Goal: Check status: Check status

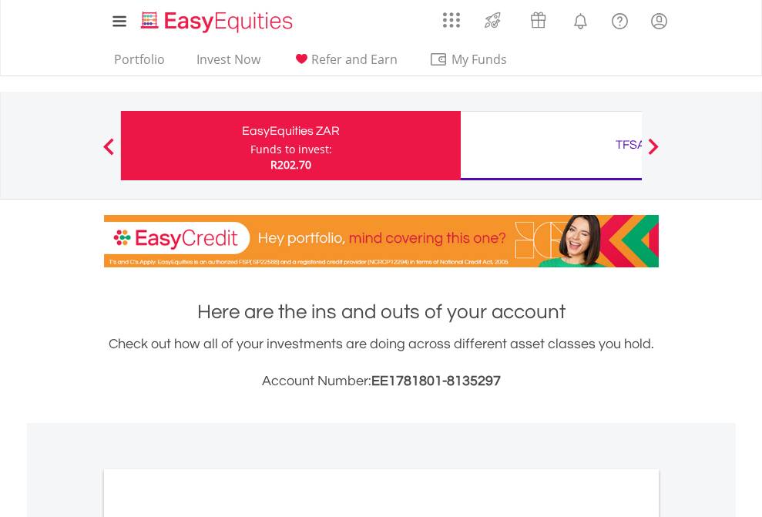
click at [251, 146] on div "Funds to invest:" at bounding box center [292, 149] width 82 height 15
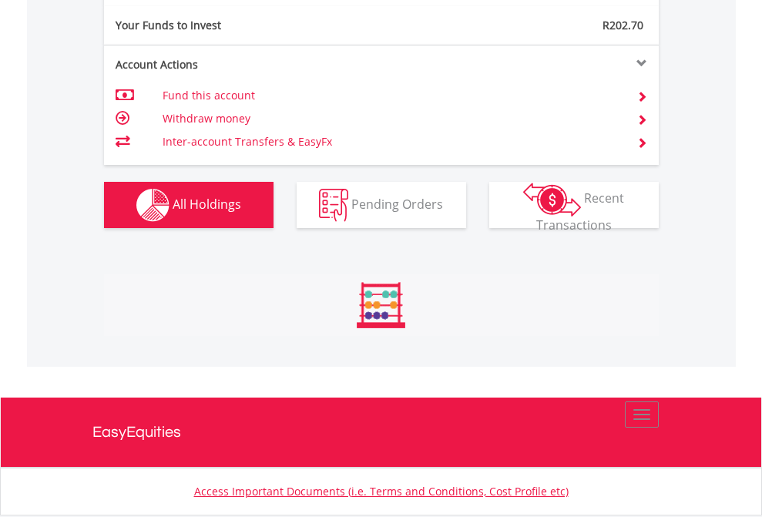
scroll to position [148, 242]
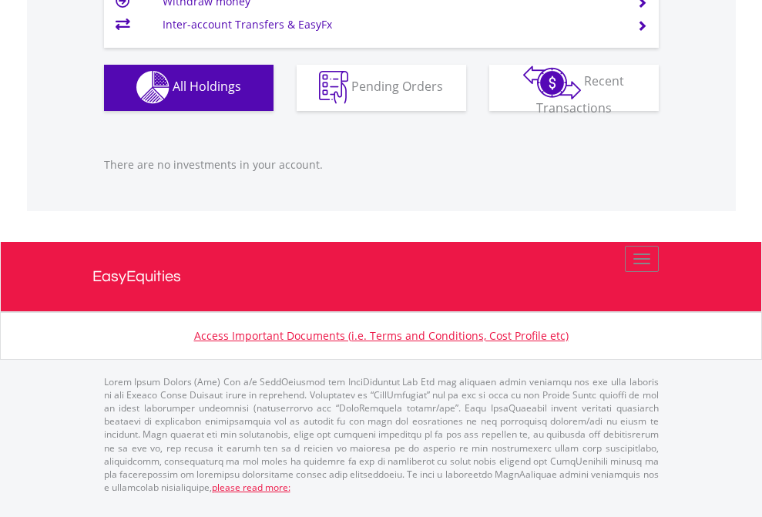
scroll to position [148, 242]
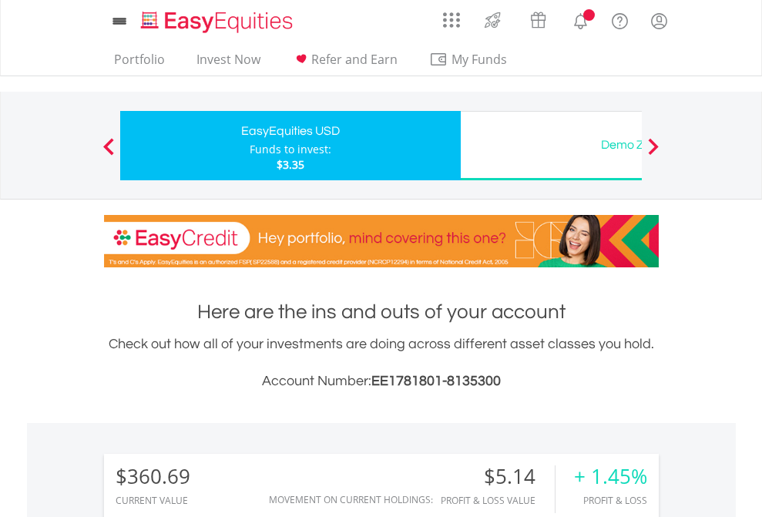
scroll to position [148, 242]
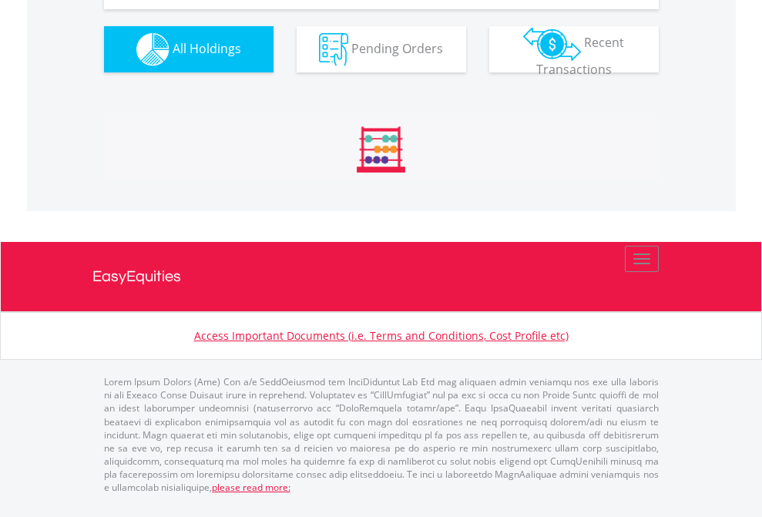
scroll to position [1715, 0]
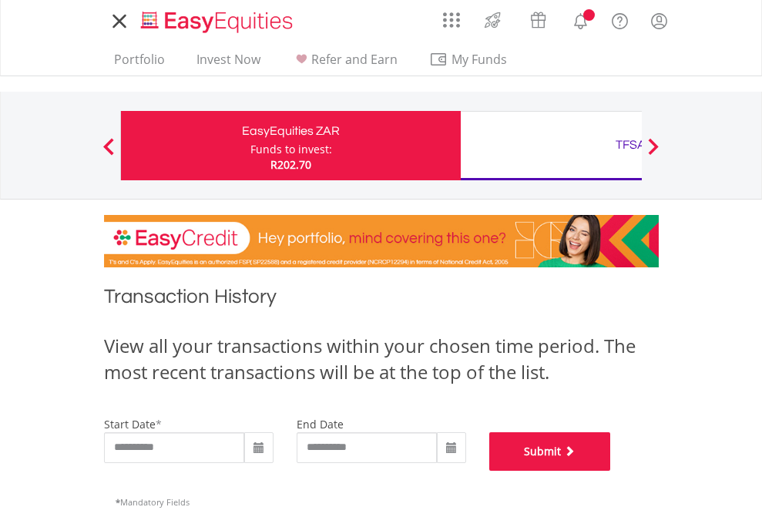
click at [611, 471] on button "Submit" at bounding box center [551, 452] width 122 height 39
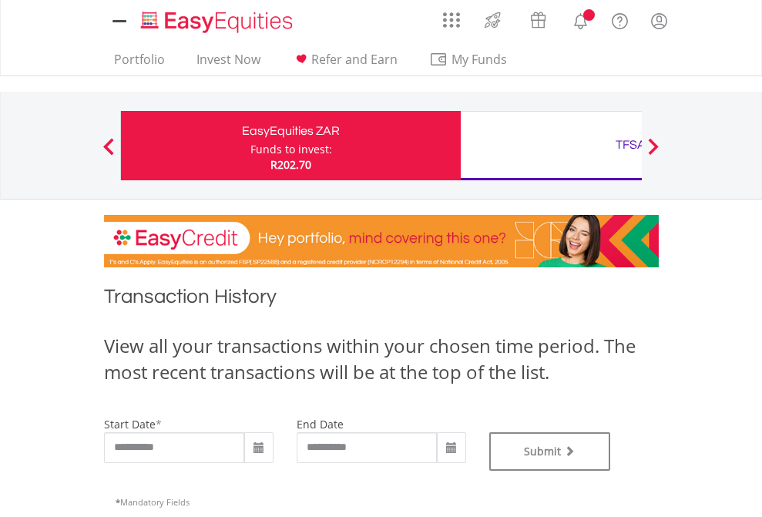
click at [551, 146] on div "TFSA" at bounding box center [630, 145] width 321 height 22
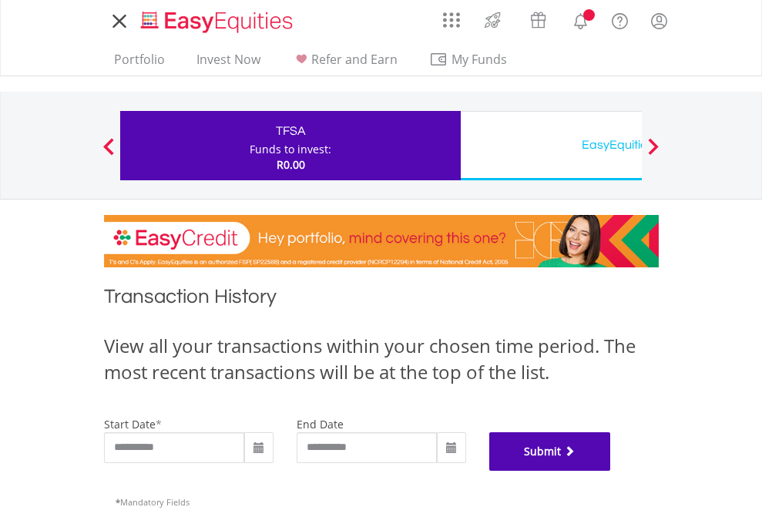
click at [611, 471] on button "Submit" at bounding box center [551, 452] width 122 height 39
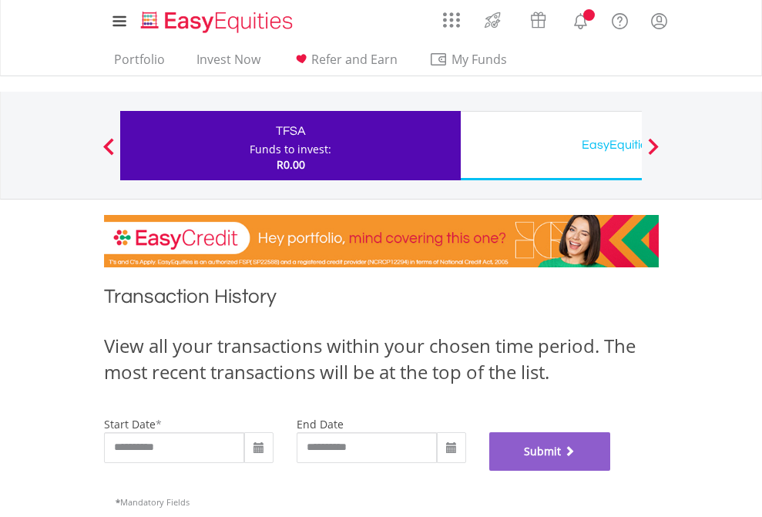
scroll to position [625, 0]
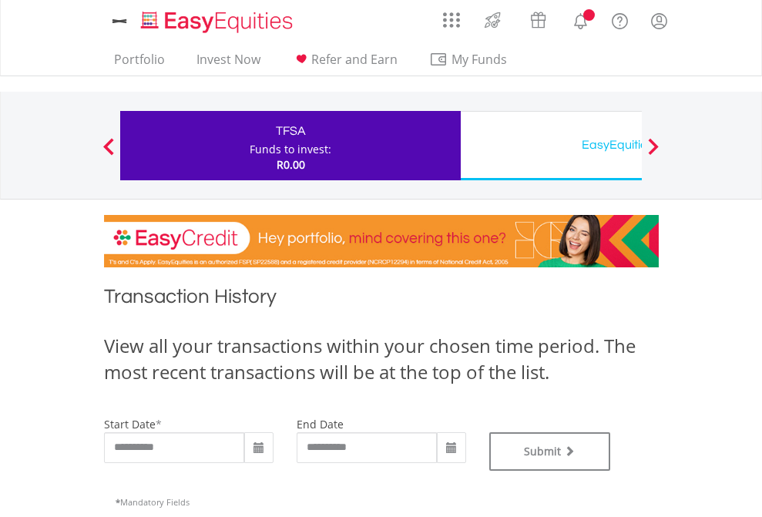
click at [551, 146] on div "EasyEquities USD" at bounding box center [630, 145] width 321 height 22
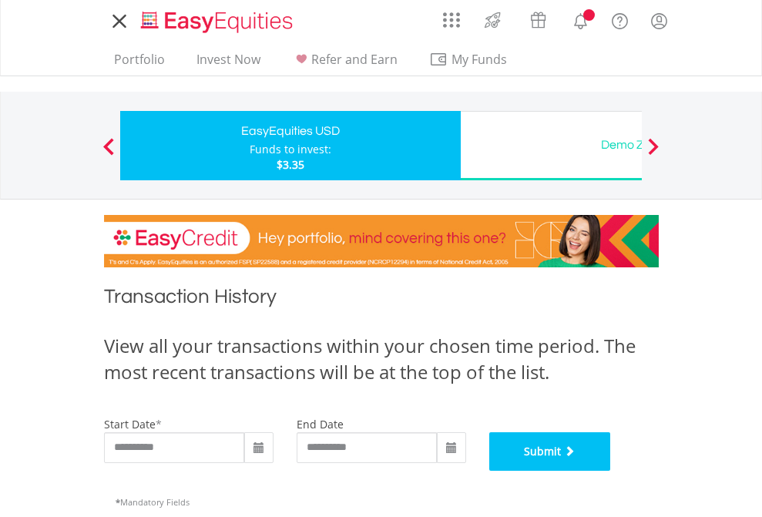
click at [611, 471] on button "Submit" at bounding box center [551, 452] width 122 height 39
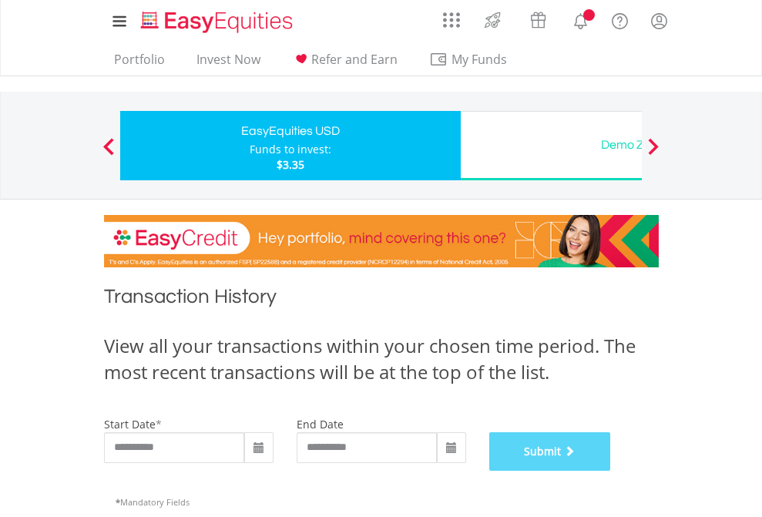
scroll to position [625, 0]
